Goal: Task Accomplishment & Management: Use online tool/utility

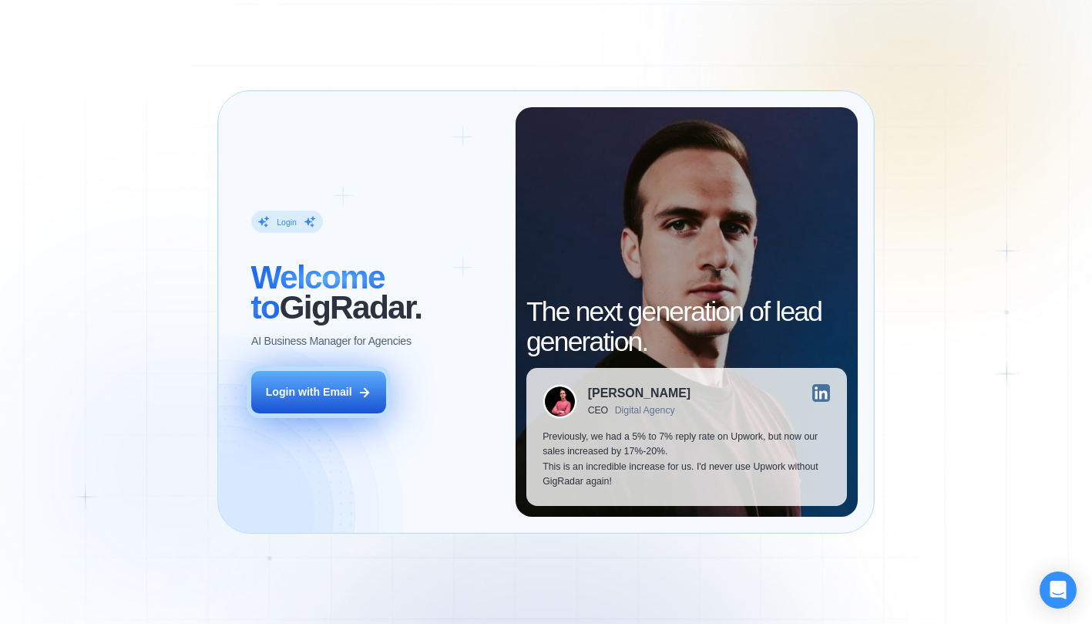
click at [352, 390] on div "Login with Email" at bounding box center [309, 392] width 86 height 15
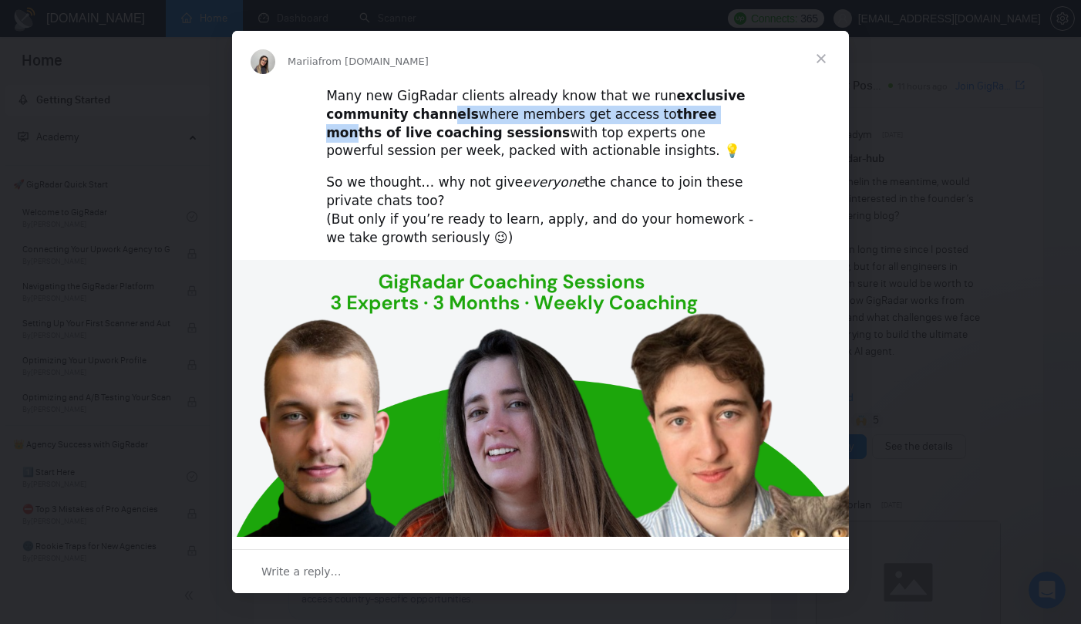
drag, startPoint x: 443, startPoint y: 119, endPoint x: 696, endPoint y: 117, distance: 252.9
click at [696, 117] on div "Many new GigRadar clients already know that we run exclusive community channels…" at bounding box center [540, 123] width 429 height 73
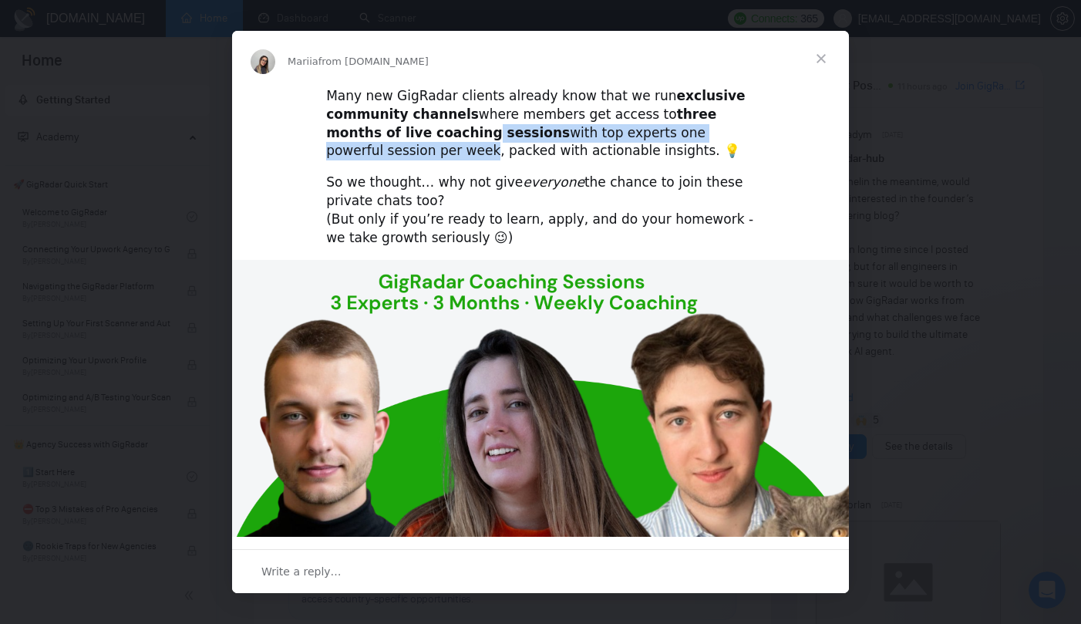
drag, startPoint x: 441, startPoint y: 131, endPoint x: 739, endPoint y: 124, distance: 298.4
click at [739, 124] on div "Many new GigRadar clients already know that we run exclusive community channels…" at bounding box center [540, 123] width 429 height 73
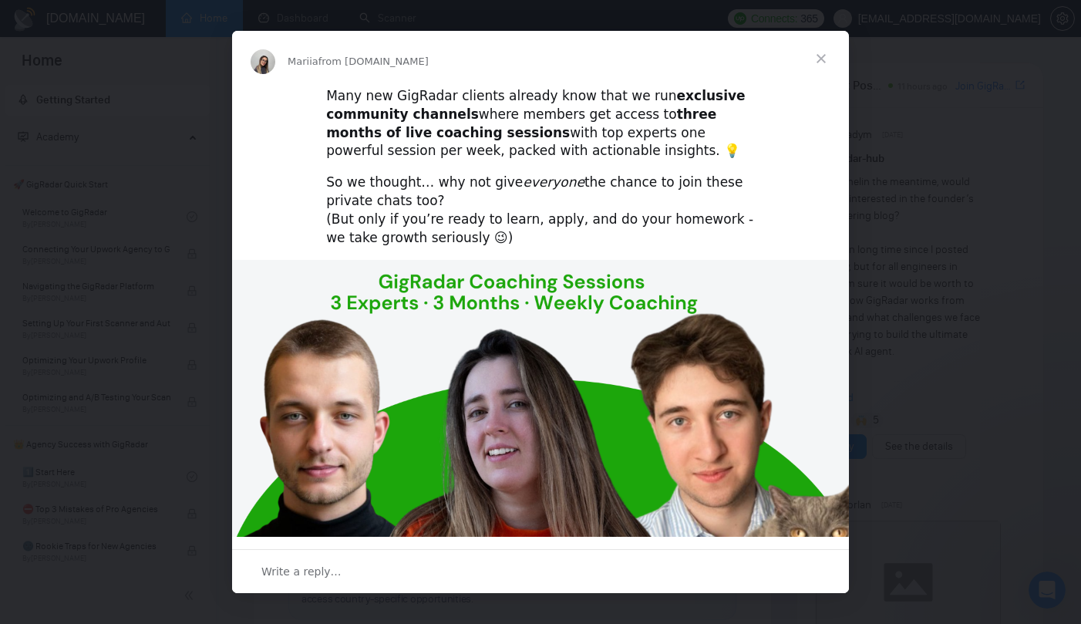
drag, startPoint x: 359, startPoint y: 163, endPoint x: 423, endPoint y: 165, distance: 64.0
click at [423, 164] on div "Many new GigRadar clients already know that we run exclusive community channels…" at bounding box center [540, 519] width 617 height 867
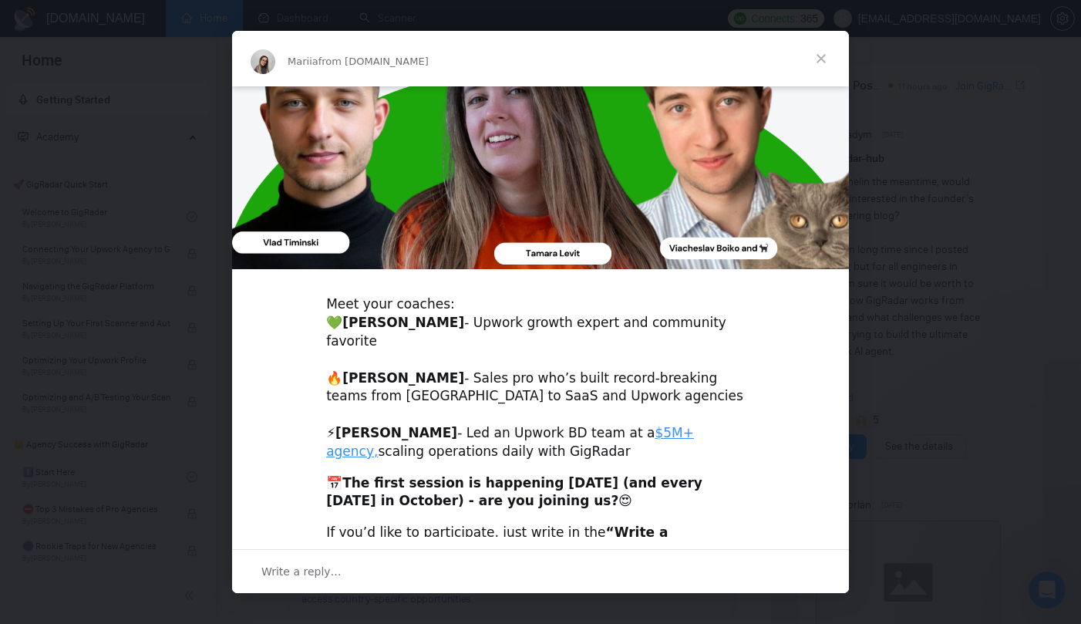
scroll to position [394, 0]
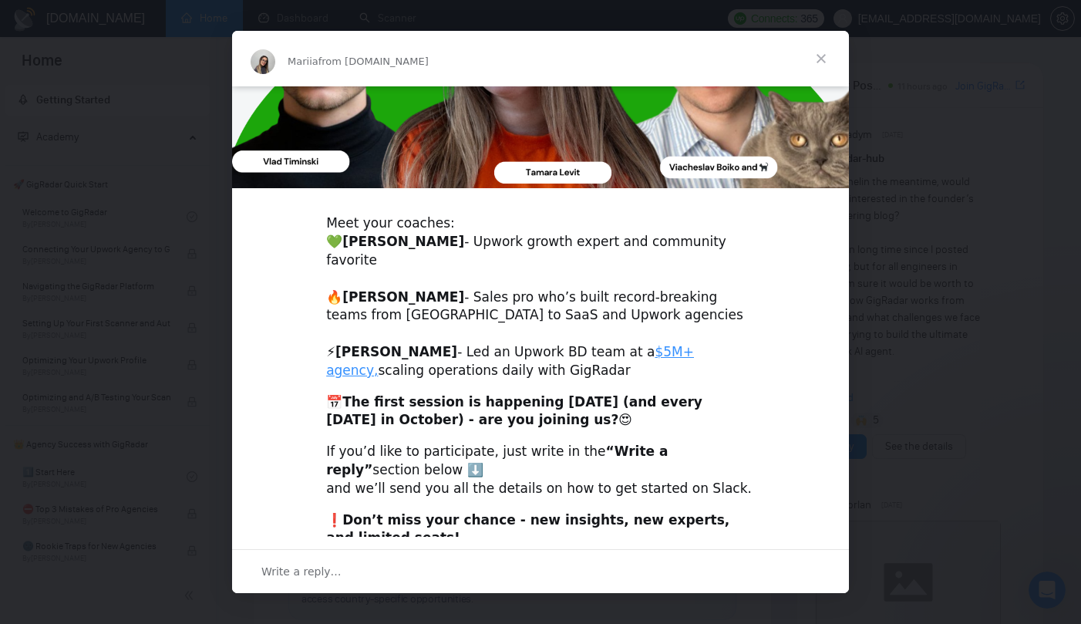
click at [346, 566] on div "Write a reply…" at bounding box center [540, 571] width 617 height 44
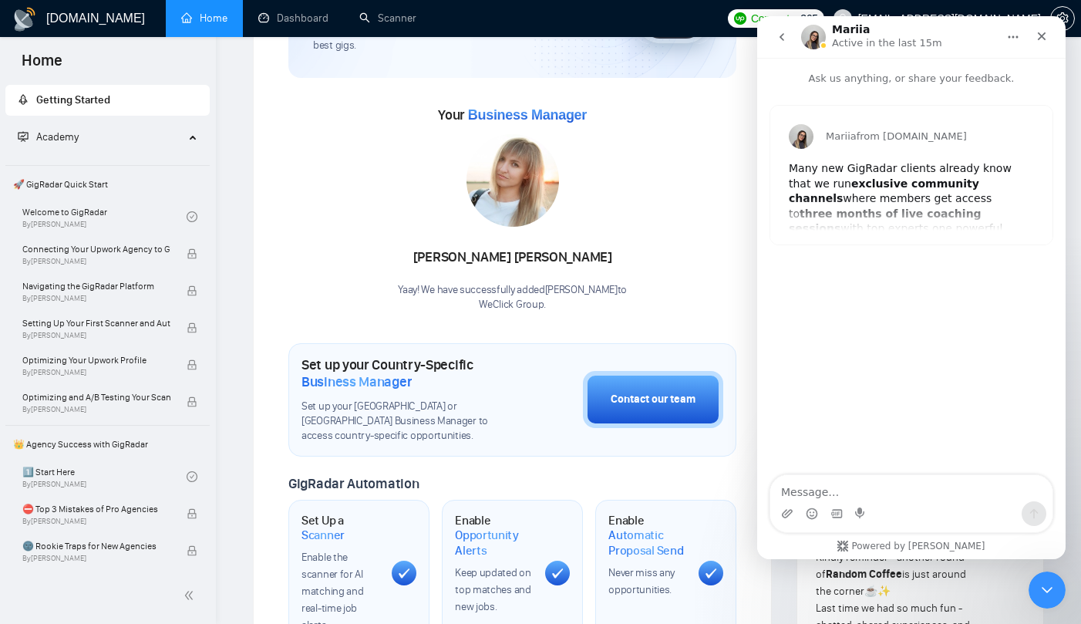
scroll to position [164, 0]
click at [927, 212] on div "Mariia from [DOMAIN_NAME] Many new GigRadar clients already know that we run ex…" at bounding box center [911, 175] width 282 height 139
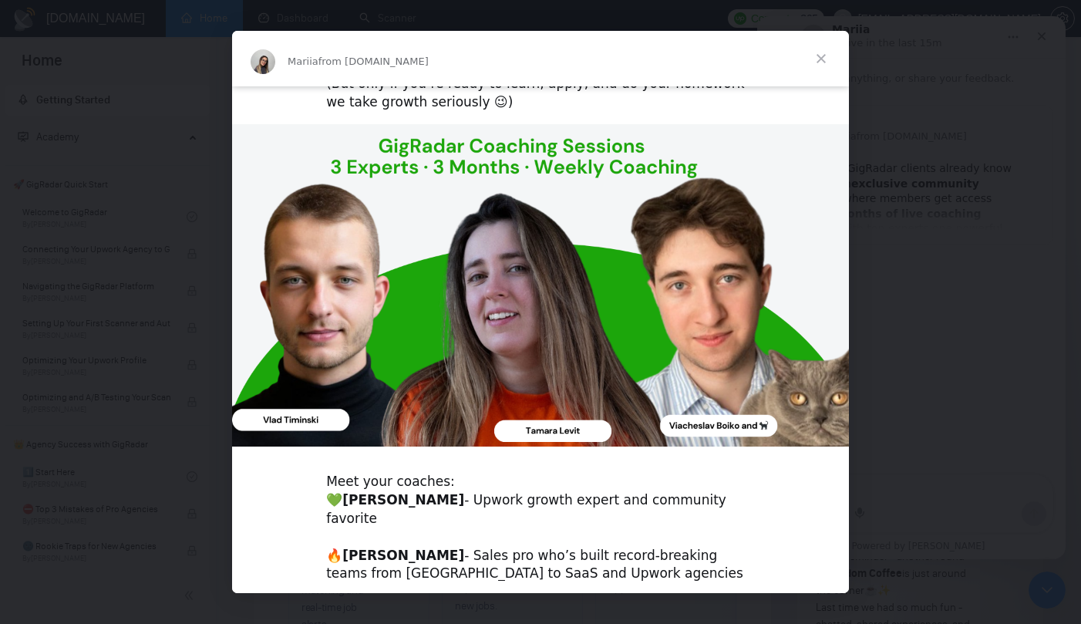
scroll to position [350, 0]
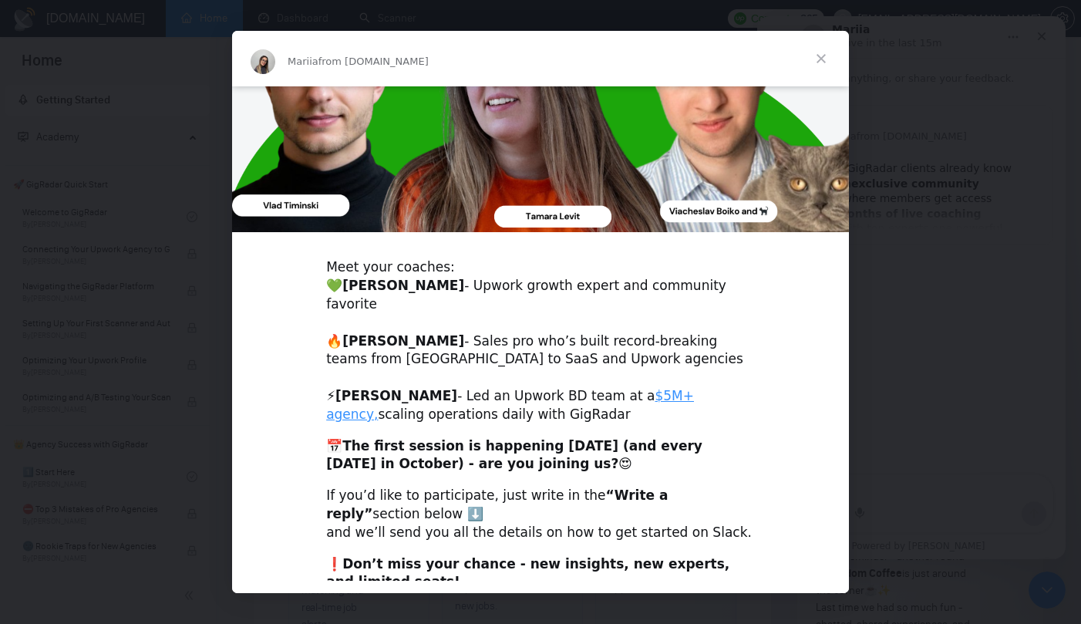
click at [920, 289] on div "Intercom messenger" at bounding box center [540, 312] width 1081 height 624
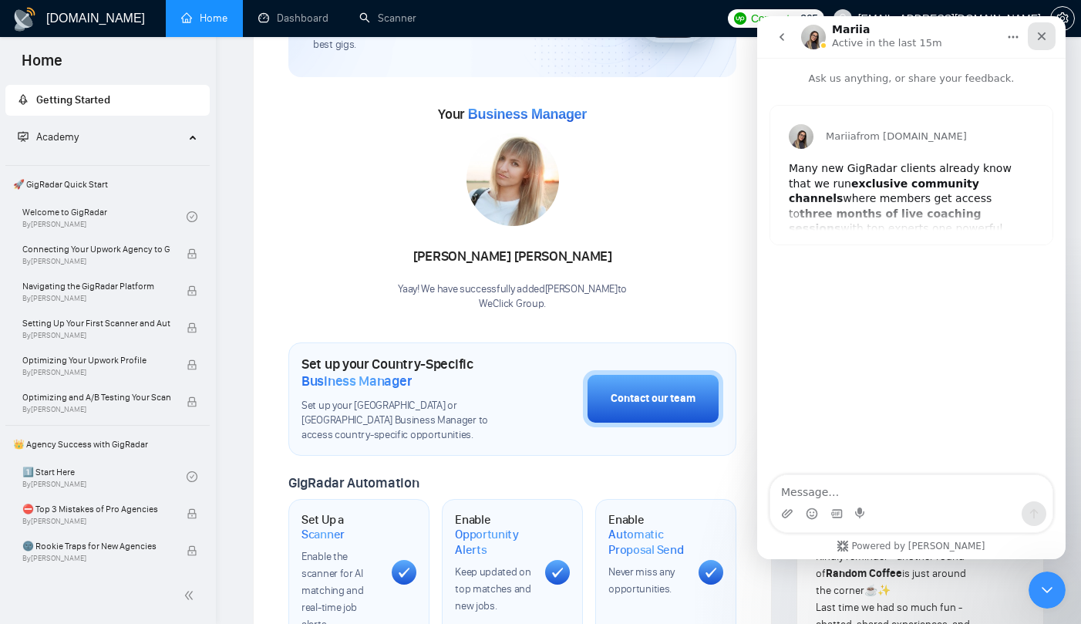
click at [1042, 28] on div "Close" at bounding box center [1042, 36] width 28 height 28
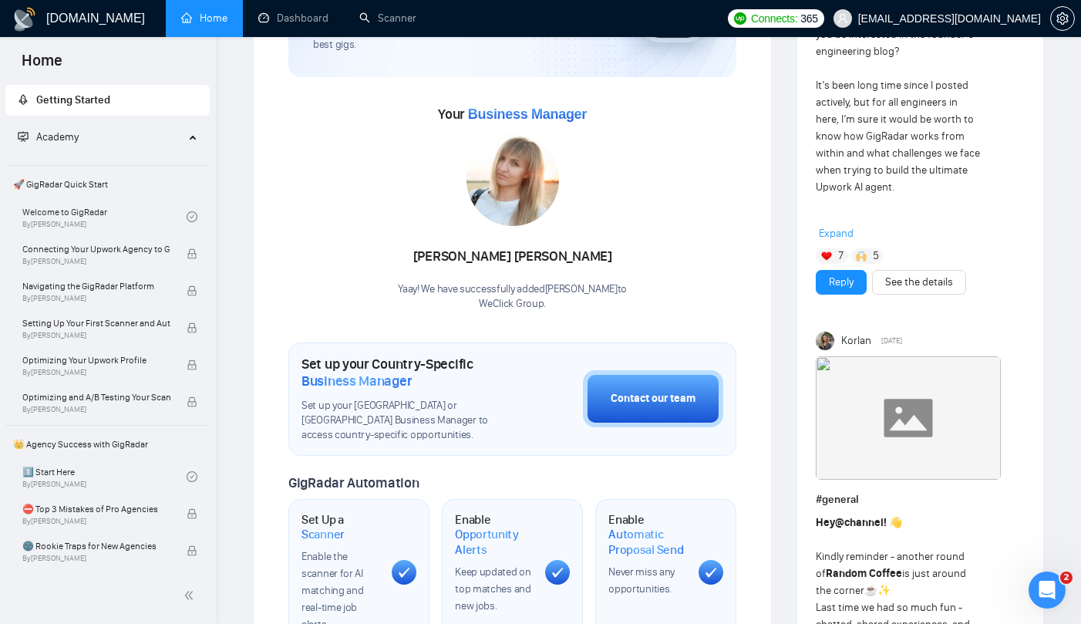
scroll to position [0, 0]
click at [289, 15] on link "Dashboard" at bounding box center [293, 18] width 70 height 13
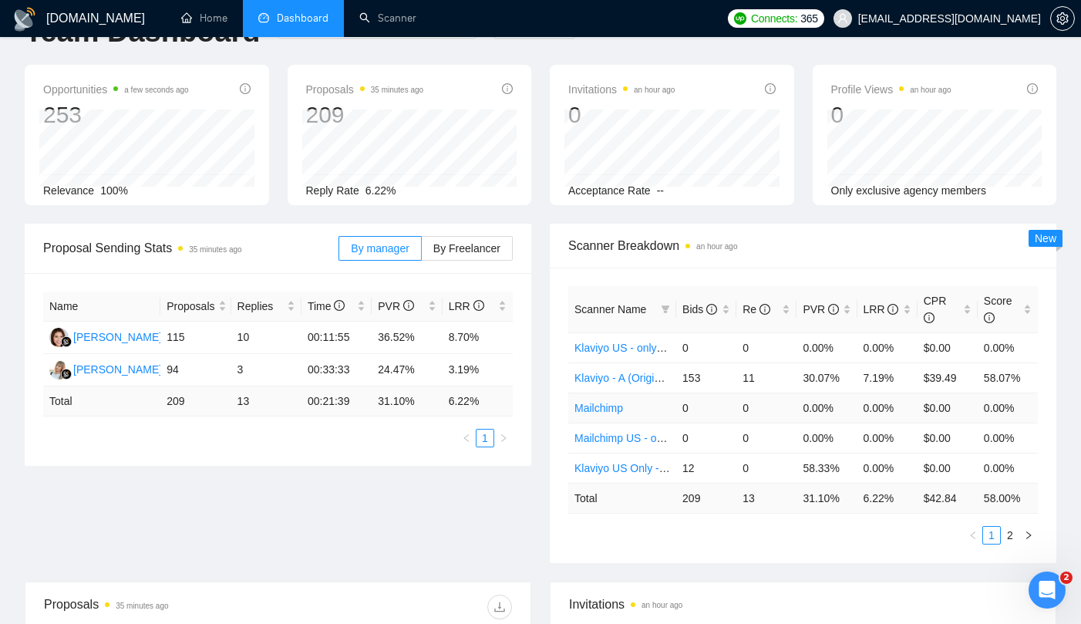
scroll to position [49, 0]
click at [1007, 536] on link "2" at bounding box center [1009, 534] width 17 height 17
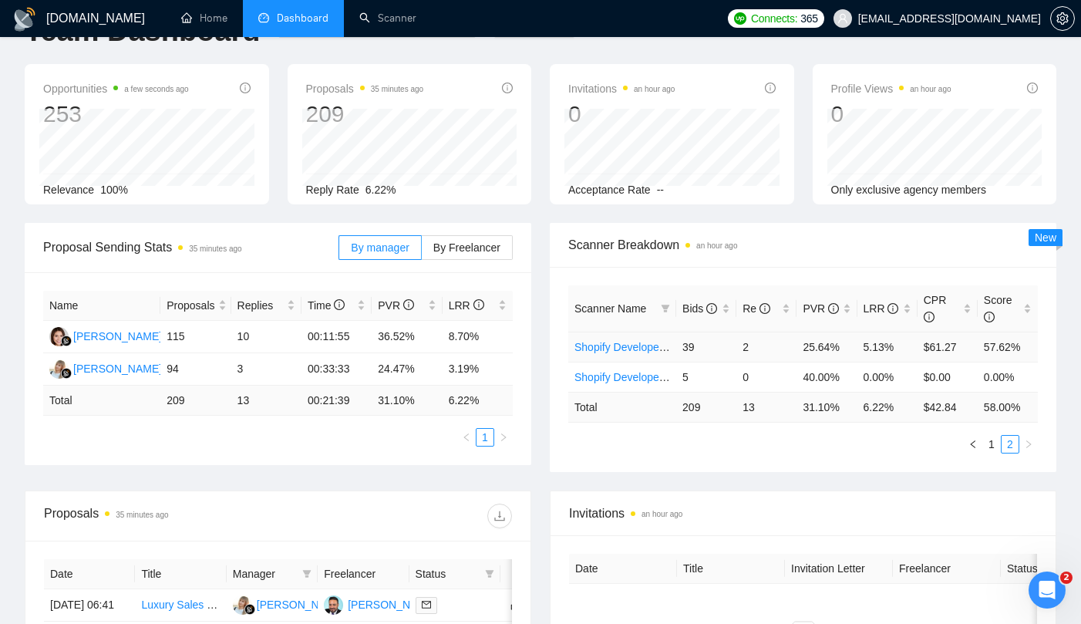
click at [627, 352] on link "Shopify Developer - A (Original)" at bounding box center [649, 347] width 151 height 12
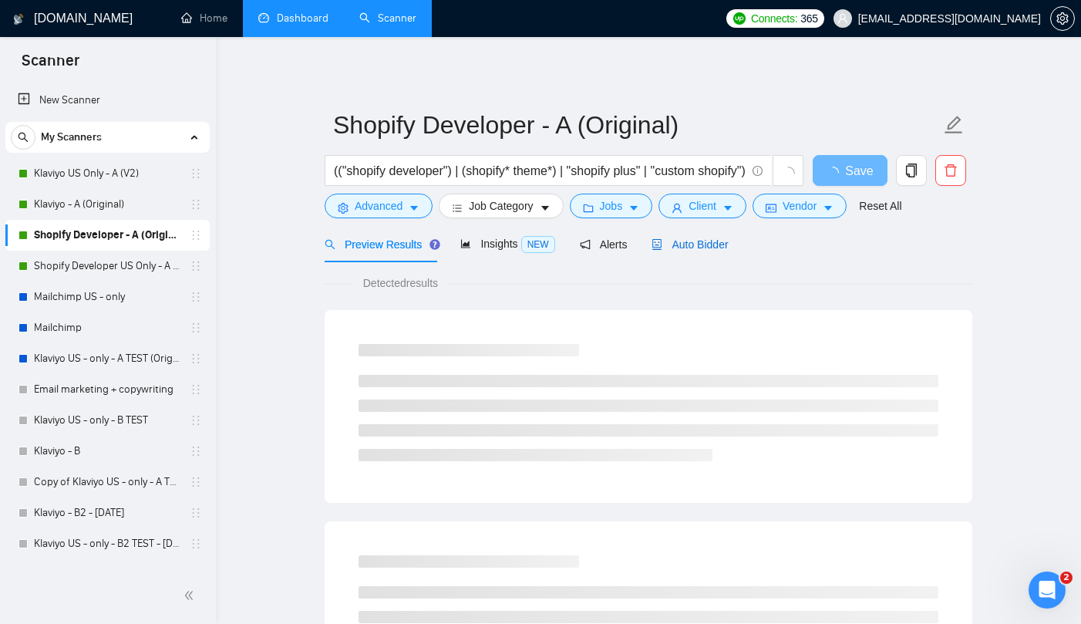
click at [718, 238] on span "Auto Bidder" at bounding box center [689, 244] width 76 height 12
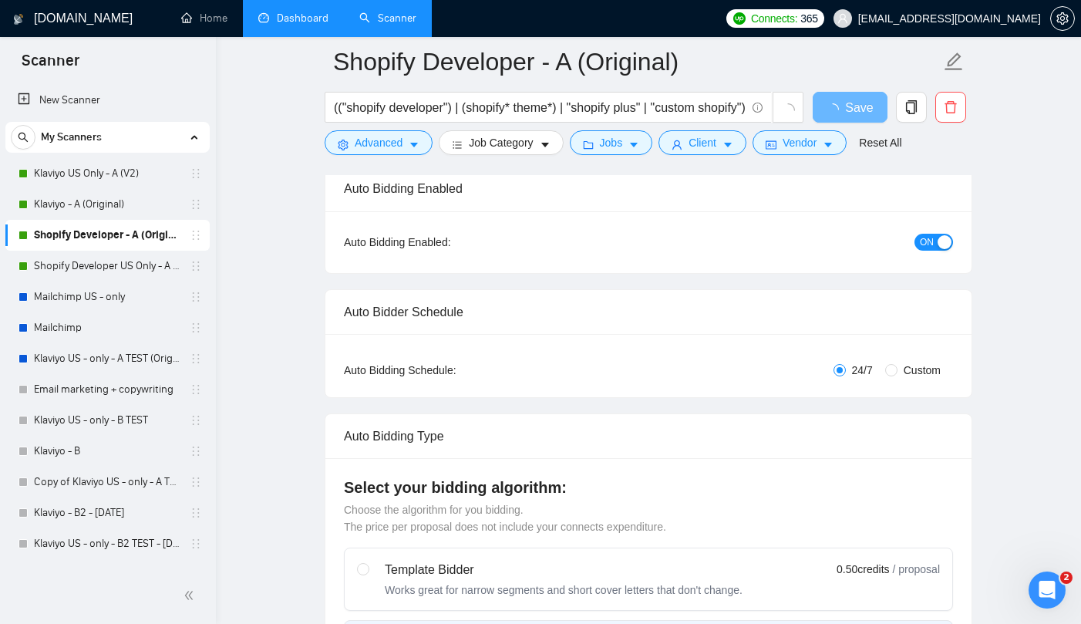
scroll to position [15, 0]
